Goal: Task Accomplishment & Management: Manage account settings

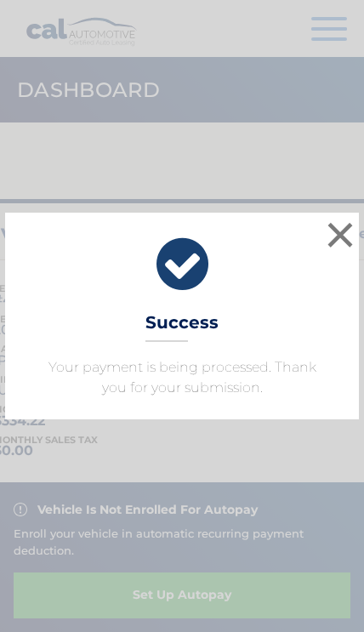
click at [348, 230] on button "×" at bounding box center [340, 235] width 34 height 34
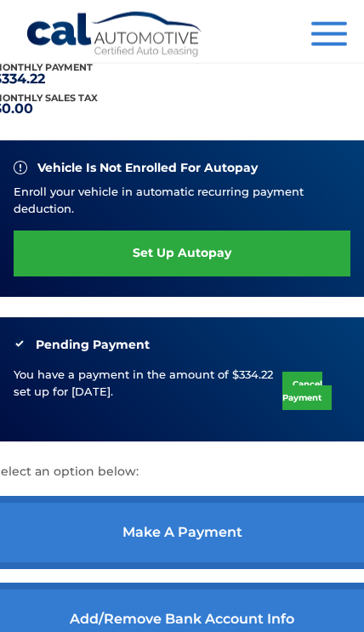
scroll to position [343, 0]
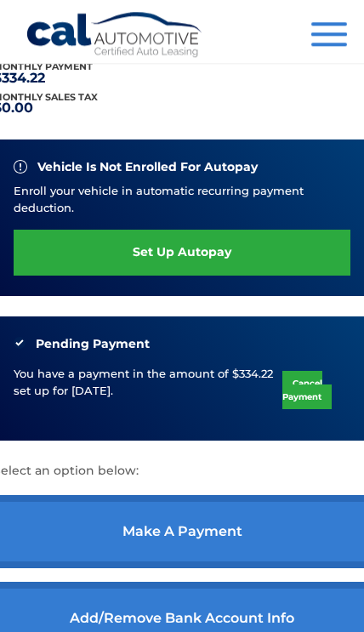
click at [226, 538] on link "make a payment" at bounding box center [181, 531] width 377 height 73
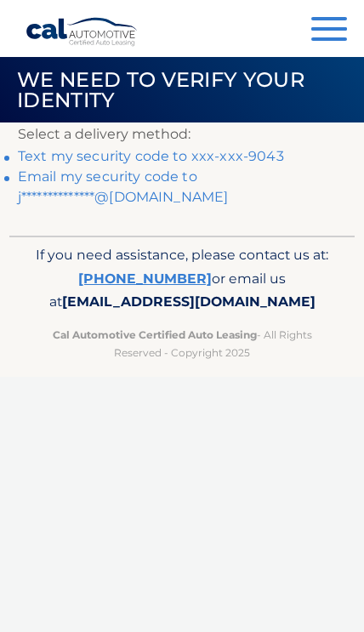
click at [55, 153] on link "Text my security code to xxx-xxx-9043" at bounding box center [151, 156] width 266 height 16
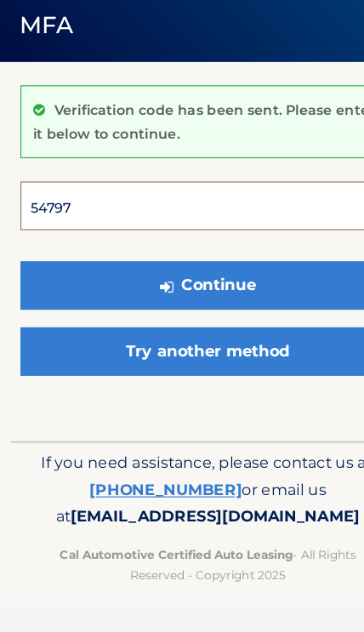
type input "547978"
click at [182, 297] on button "Continue" at bounding box center [182, 318] width 328 height 43
click at [250, 297] on button "Continue" at bounding box center [182, 318] width 328 height 43
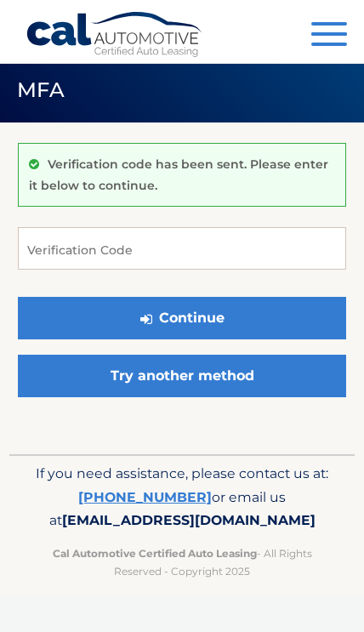
scroll to position [68, 0]
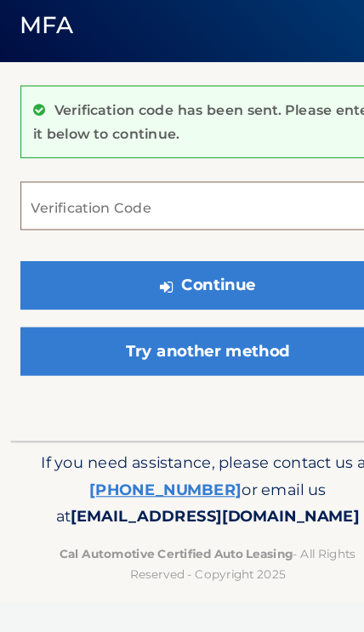
click at [153, 227] on input "Verification Code" at bounding box center [182, 248] width 328 height 43
click at [45, 227] on input "Verification Code" at bounding box center [182, 248] width 328 height 43
paste input "547978"
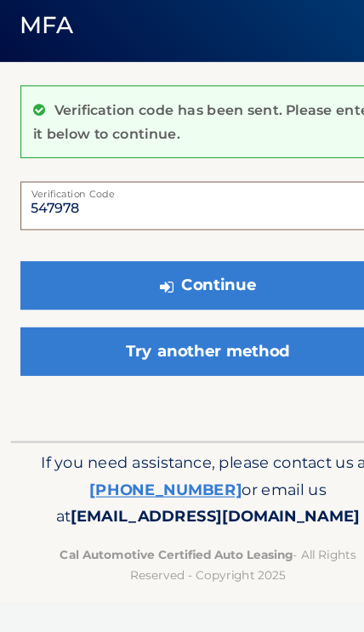
type input "547978"
click at [164, 297] on button "Continue" at bounding box center [182, 318] width 328 height 43
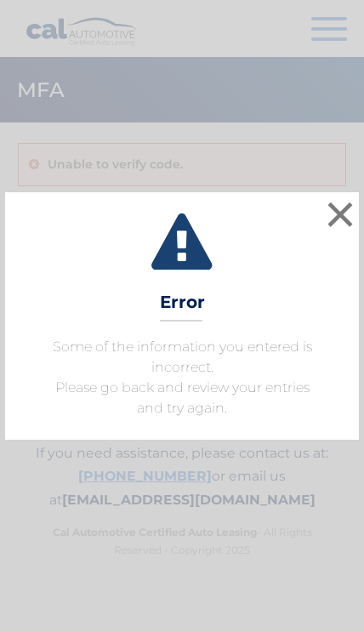
click at [338, 217] on button "×" at bounding box center [340, 214] width 34 height 34
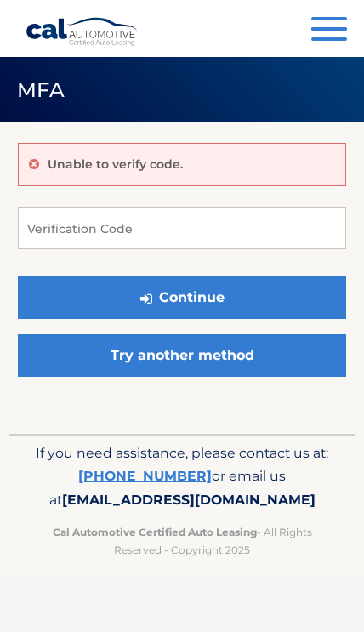
click at [225, 356] on link "Try another method" at bounding box center [182, 355] width 328 height 43
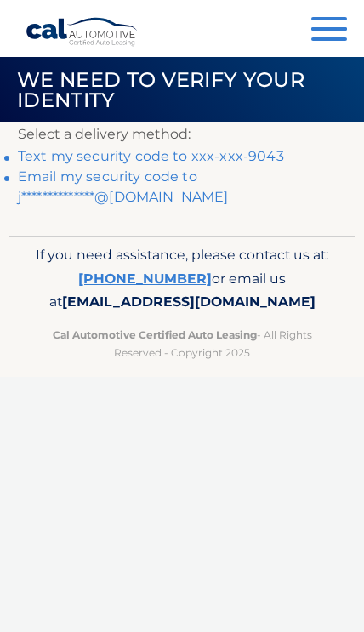
click at [48, 192] on link "**********" at bounding box center [123, 186] width 211 height 37
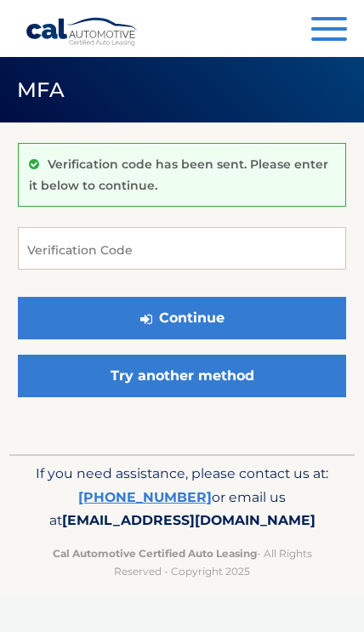
click at [145, 493] on link "[PHONE_NUMBER]" at bounding box center [144, 497] width 133 height 16
click at [326, 23] on button "Menu" at bounding box center [329, 31] width 36 height 28
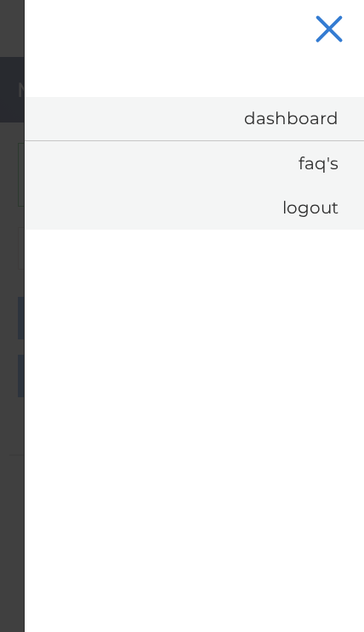
click at [262, 120] on link "Dashboard" at bounding box center [194, 118] width 339 height 43
click at [7, 166] on div at bounding box center [182, 316] width 364 height 632
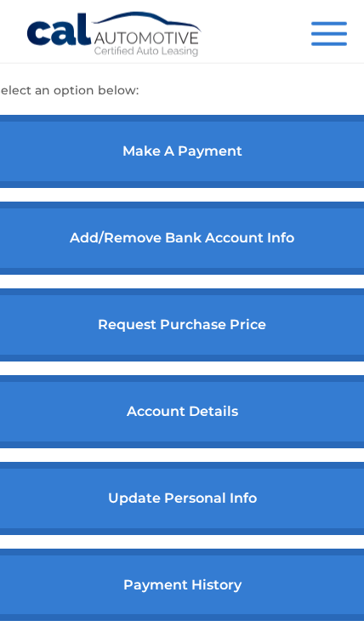
scroll to position [676, 0]
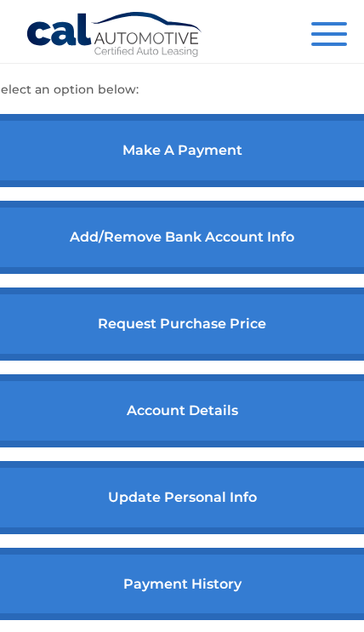
click at [260, 497] on link "update personal info" at bounding box center [181, 497] width 377 height 73
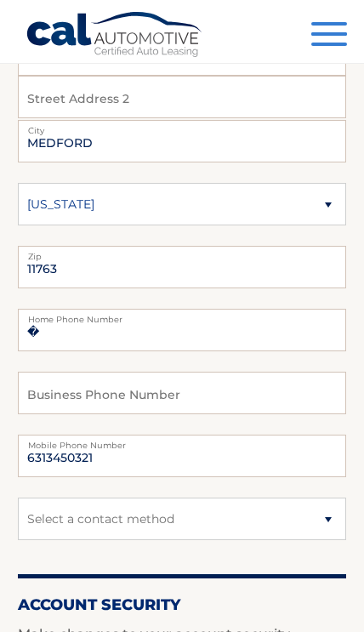
scroll to position [200, 0]
click at [79, 341] on input "�" at bounding box center [182, 330] width 328 height 43
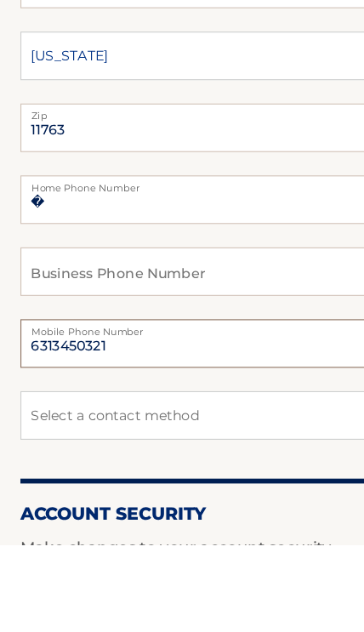
click at [140, 434] on input "6313450321" at bounding box center [182, 455] width 328 height 43
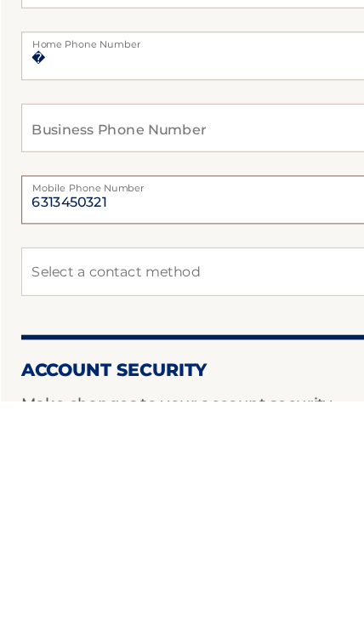
click at [94, 434] on input "6313450321" at bounding box center [182, 455] width 328 height 43
type input "6314799043"
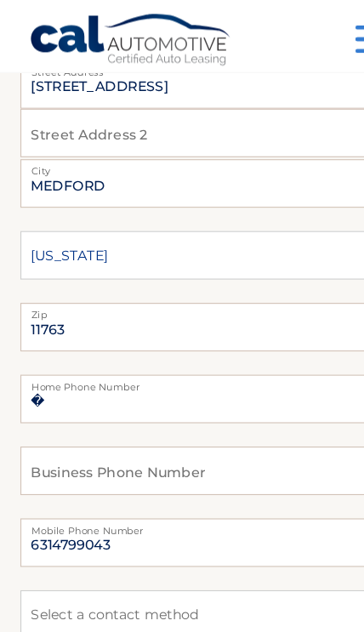
scroll to position [191, 0]
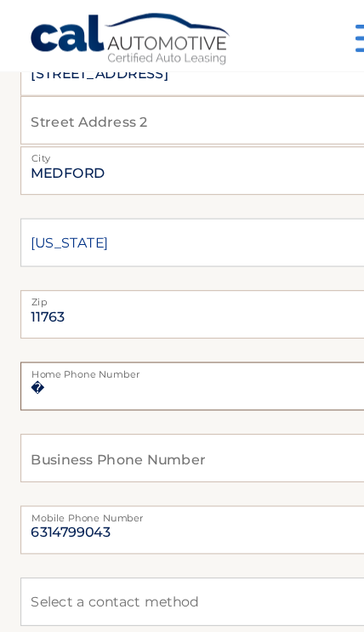
click at [100, 333] on input "�" at bounding box center [182, 338] width 328 height 43
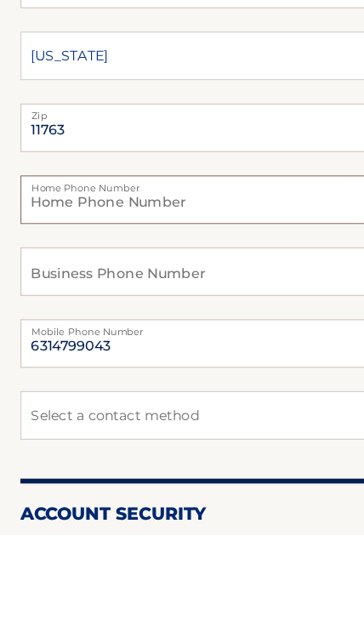
type input "6314799043"
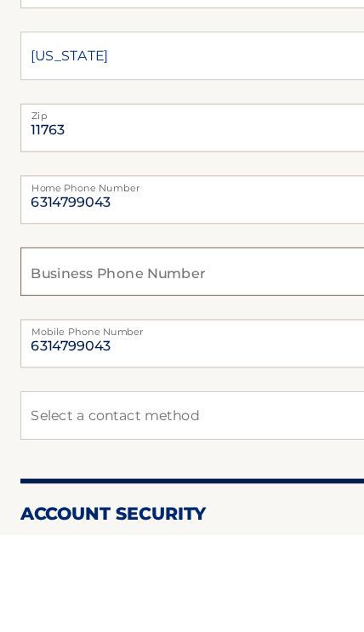
scroll to position [355, 0]
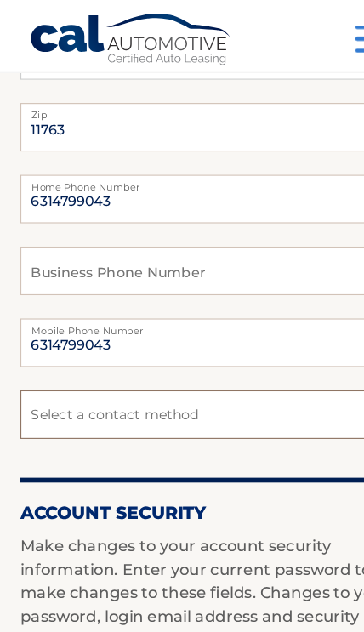
click at [120, 360] on select "Select a contact method Mobile Home" at bounding box center [182, 363] width 328 height 43
select select "1"
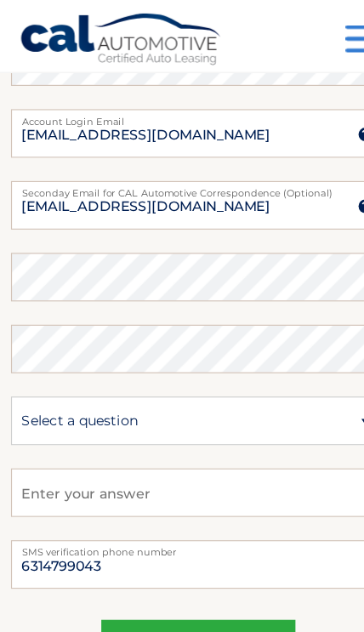
scroll to position [891, 0]
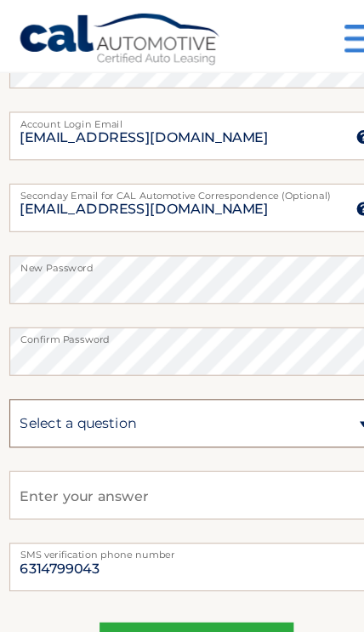
click at [176, 356] on select "Select a question What was the name of your elementary school? What is your mot…" at bounding box center [182, 370] width 328 height 43
select select "5"
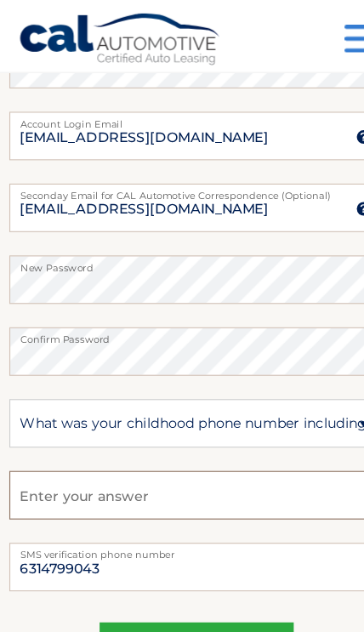
click at [111, 430] on input "text" at bounding box center [182, 433] width 328 height 43
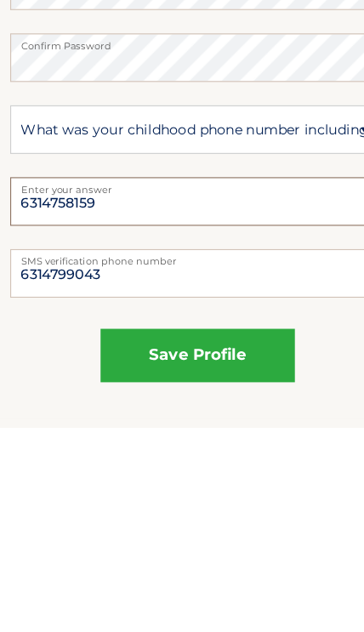
type input "6314758159"
click at [212, 545] on button "save profile" at bounding box center [182, 568] width 170 height 47
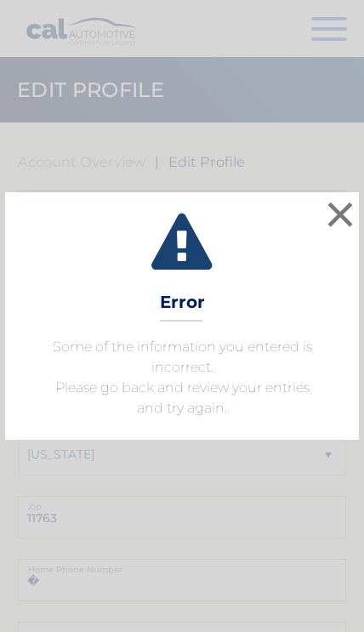
click at [338, 220] on button "×" at bounding box center [340, 214] width 34 height 34
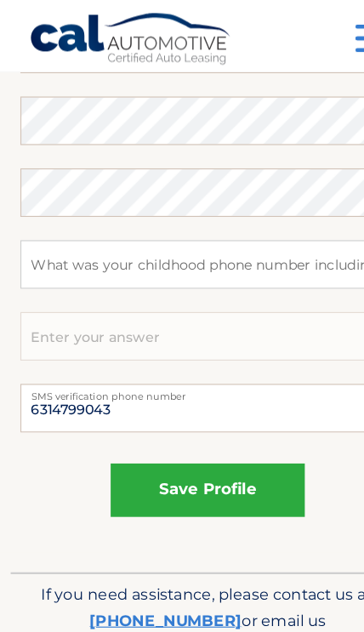
scroll to position [1079, 0]
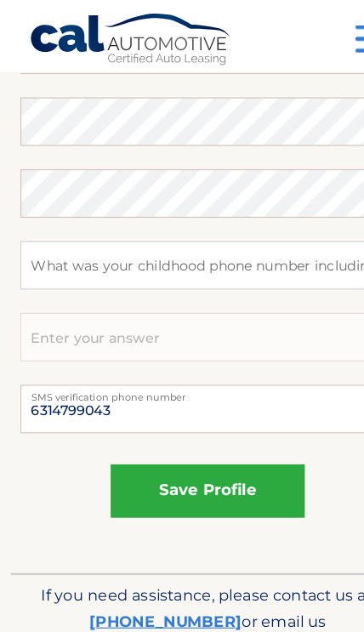
click at [196, 427] on button "save profile" at bounding box center [182, 429] width 170 height 47
